Goal: Task Accomplishment & Management: Manage account settings

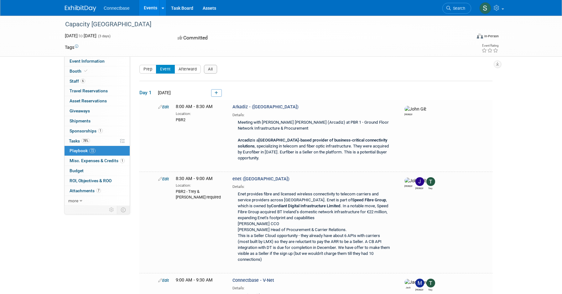
click at [110, 12] on ul "Connectbase Events Recently Viewed Events: Capacity Europe [DATE] to [DATE] INC…" at bounding box center [165, 8] width 122 height 16
click at [163, 8] on icon at bounding box center [163, 8] width 3 height 4
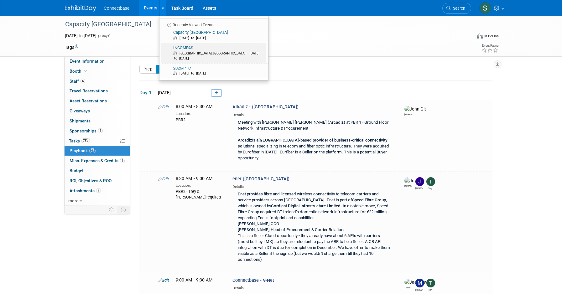
click at [188, 48] on link "INCOMPAS [GEOGRAPHIC_DATA], [GEOGRAPHIC_DATA] [DATE] to [DATE]" at bounding box center [213, 53] width 105 height 20
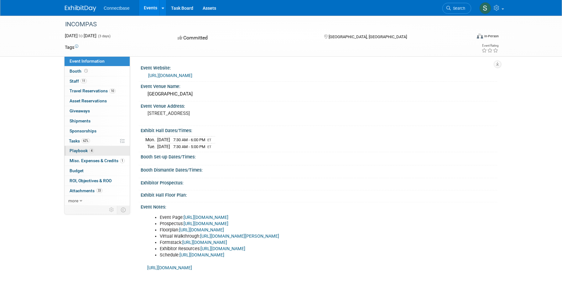
click at [80, 152] on span "Playbook 4" at bounding box center [82, 150] width 24 height 5
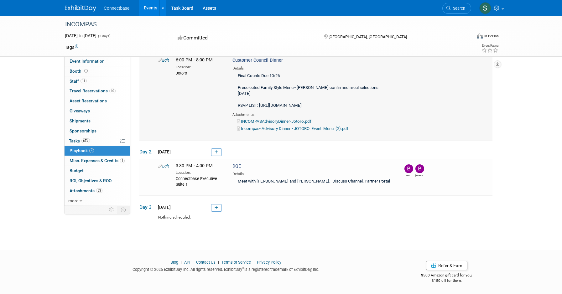
scroll to position [96, 0]
click at [218, 209] on icon at bounding box center [216, 208] width 3 height 4
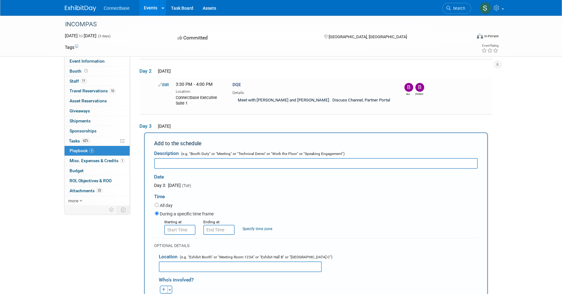
scroll to position [165, 0]
type input "Connectbase & Netwolves"
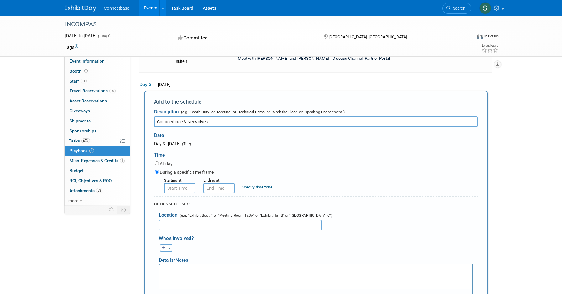
scroll to position [214, 0]
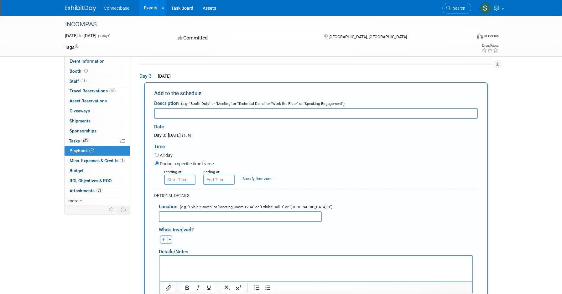
click at [518, 97] on div "INCOMPAS Nov 2, 2025 to Nov 4, 2025 (3 days) Nov 2, 2025 to Nov 4, 2025 Committ…" at bounding box center [281, 90] width 562 height 579
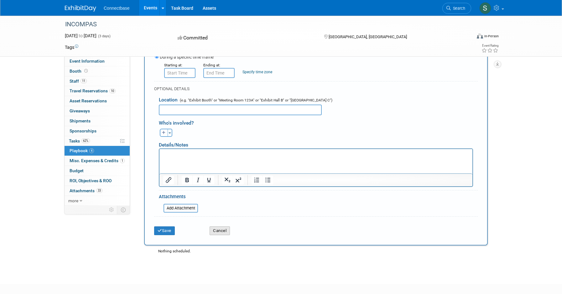
click at [225, 235] on button "Cancel" at bounding box center [220, 231] width 20 height 9
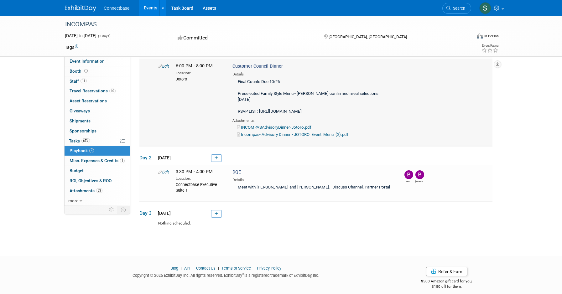
scroll to position [96, 0]
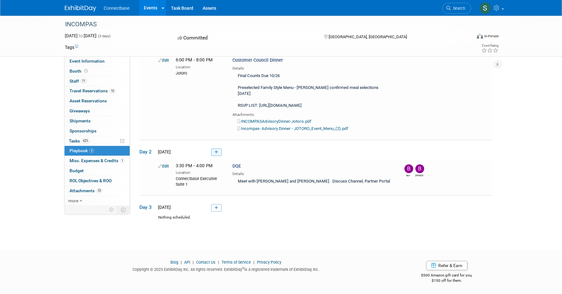
click at [216, 151] on icon at bounding box center [216, 152] width 3 height 4
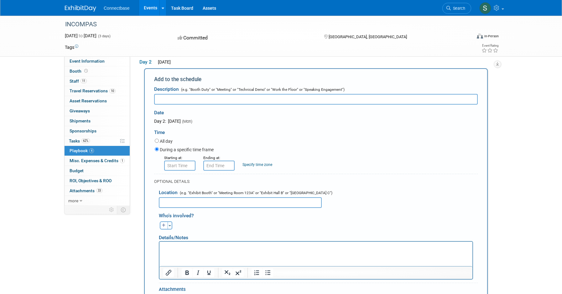
scroll to position [176, 0]
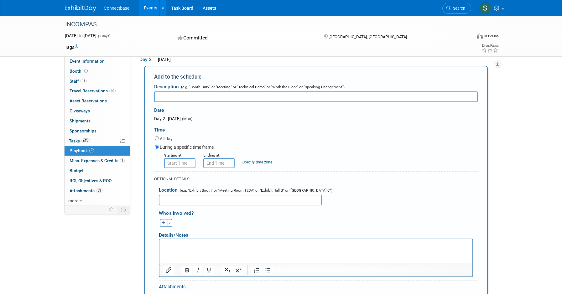
paste input "Connectbase & Netwolves"
type input "Connectbase & Netwolves"
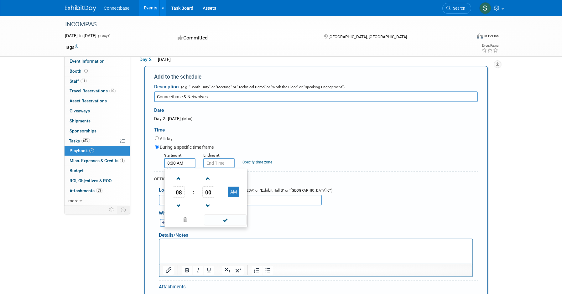
click at [184, 168] on input "8:00 AM" at bounding box center [179, 163] width 31 height 10
click at [177, 184] on span at bounding box center [178, 178] width 11 height 11
type input "9:00 AM"
click at [291, 168] on div "Starting at: 9:00 AM Ending at: Specify time zone Time zone:" at bounding box center [316, 160] width 333 height 16
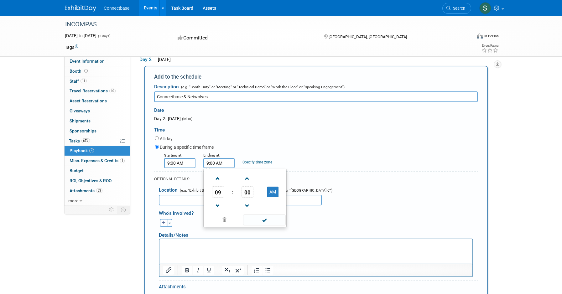
click at [210, 168] on input "9:00 AM" at bounding box center [218, 163] width 31 height 10
click at [246, 198] on span "00" at bounding box center [248, 191] width 12 height 11
click at [255, 204] on td "30" at bounding box center [255, 195] width 20 height 17
type input "9:30 AM"
click at [370, 182] on form "Description (e.g. "Booth Duty" or "Meeting" or "Technical Demo" or "Work the Fl…" at bounding box center [316, 205] width 324 height 248
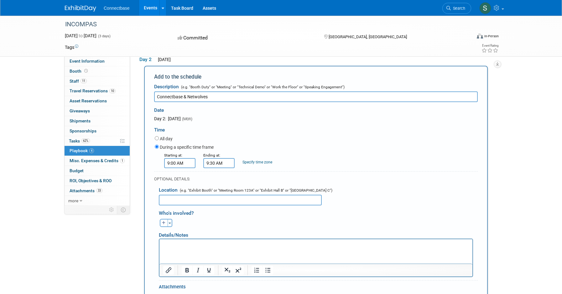
click at [190, 206] on input "text" at bounding box center [240, 200] width 163 height 11
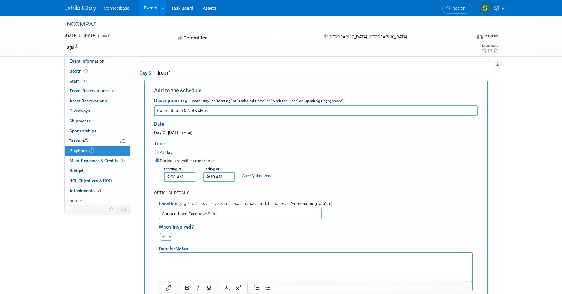
scroll to position [159, 0]
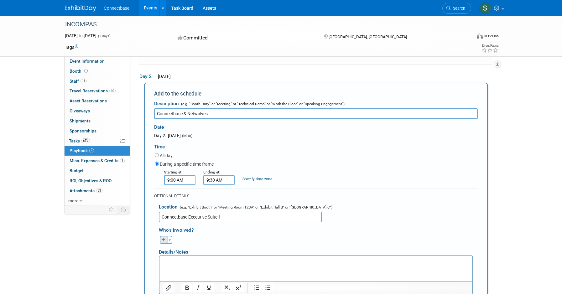
type input "Connectbase Executive Suite 1"
click at [164, 244] on button "button" at bounding box center [164, 240] width 8 height 8
select select
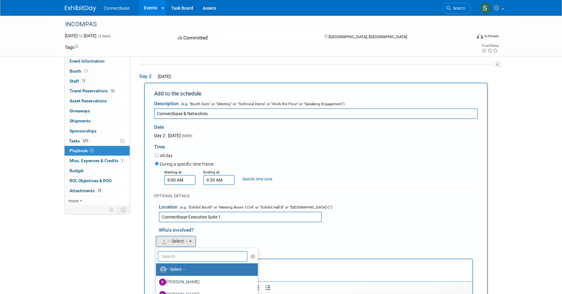
click at [173, 262] on input "text" at bounding box center [203, 256] width 90 height 11
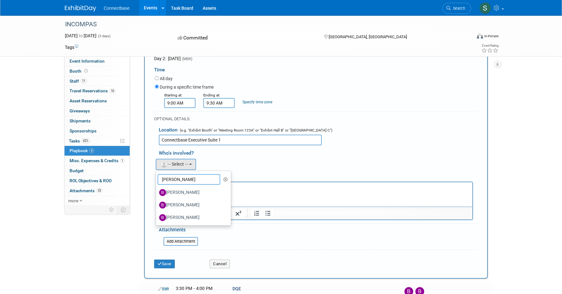
scroll to position [274, 0]
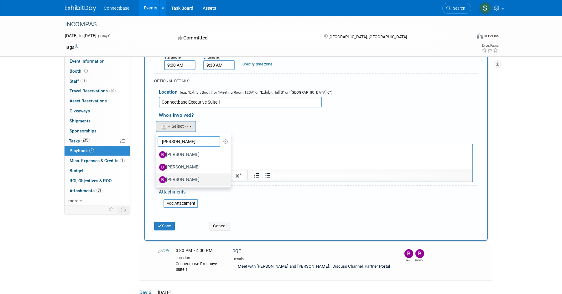
type input "Brian"
click at [194, 185] on label "[PERSON_NAME]" at bounding box center [192, 180] width 66 height 10
click at [157, 181] on input "[PERSON_NAME]" at bounding box center [155, 179] width 4 height 4
select select "557038bf-d994-4c55-a2a9-83f4b9b69308"
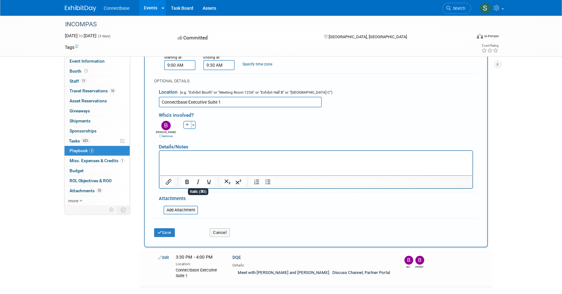
click at [187, 127] on icon "button" at bounding box center [188, 125] width 4 height 4
select select
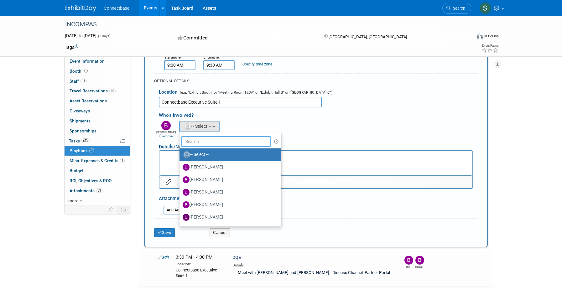
click at [195, 147] on input "text" at bounding box center [226, 141] width 90 height 11
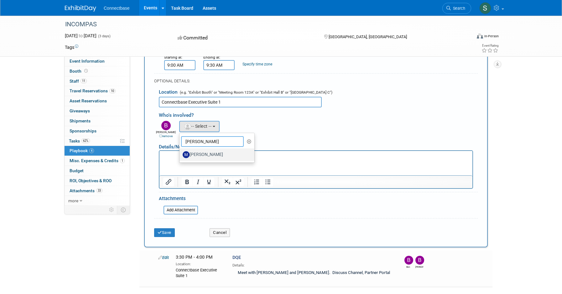
type input "Matt Cla"
click at [201, 160] on label "[PERSON_NAME]" at bounding box center [216, 155] width 66 height 10
click at [181, 156] on input "[PERSON_NAME]" at bounding box center [178, 154] width 4 height 4
select select "d80f835c-1921-4515-8b52-4bf71c8e6151"
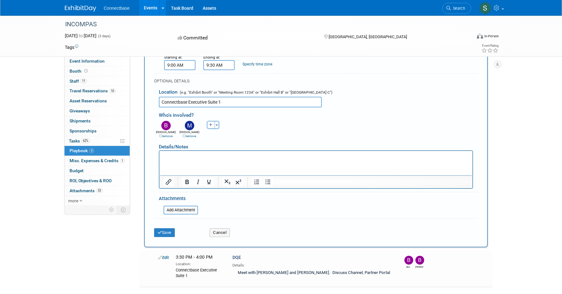
click at [209, 127] on icon "button" at bounding box center [211, 125] width 4 height 4
select select
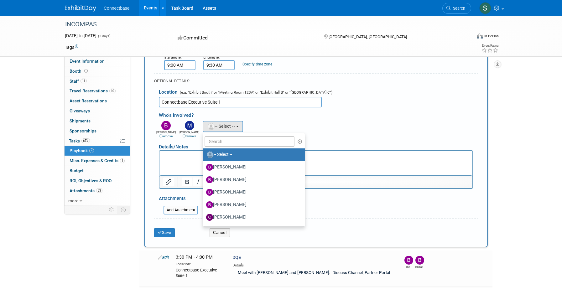
click at [369, 119] on div "Who's involved?" at bounding box center [318, 114] width 319 height 10
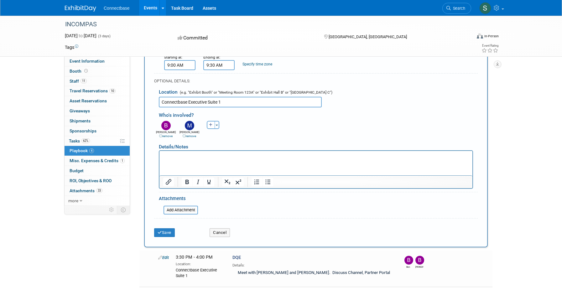
click at [198, 160] on html at bounding box center [316, 155] width 313 height 9
click at [235, 160] on html "John Nappi - Sr. Manager, Strategic Operations" at bounding box center [316, 155] width 313 height 9
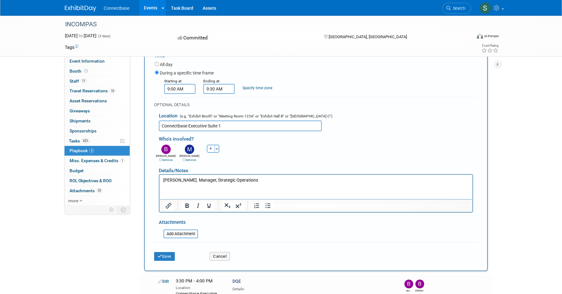
scroll to position [258, 0]
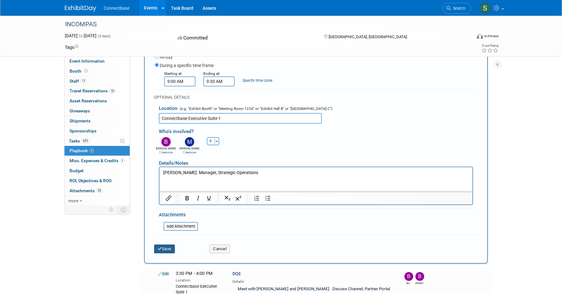
click at [168, 254] on button "Save" at bounding box center [164, 249] width 21 height 9
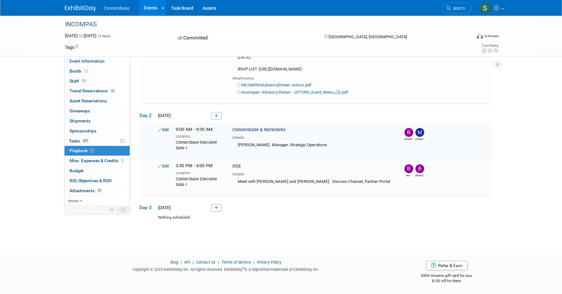
scroll to position [132, 0]
